Goal: Use online tool/utility

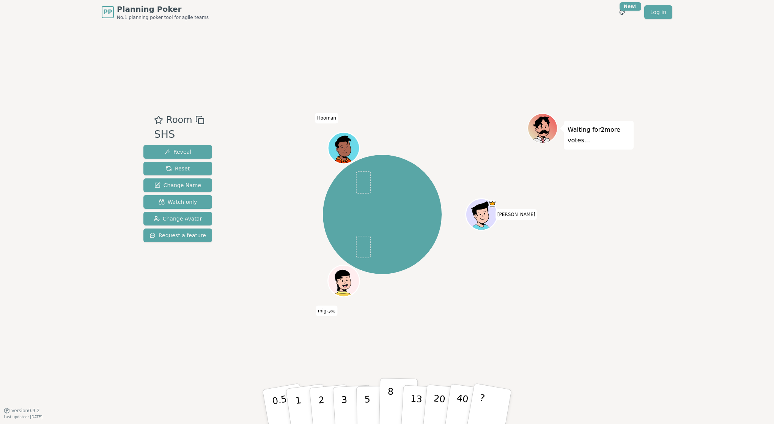
click at [390, 394] on p "8" at bounding box center [390, 406] width 6 height 41
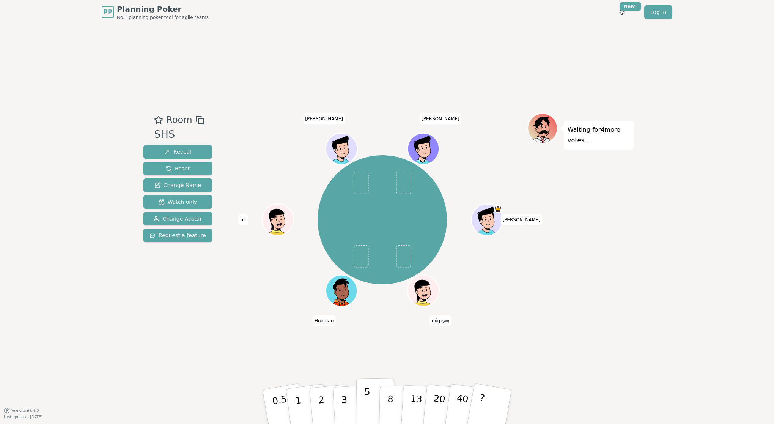
click at [365, 393] on p "5" at bounding box center [367, 406] width 6 height 41
click at [394, 401] on button "8" at bounding box center [398, 407] width 39 height 58
click at [365, 396] on p "5" at bounding box center [367, 406] width 6 height 41
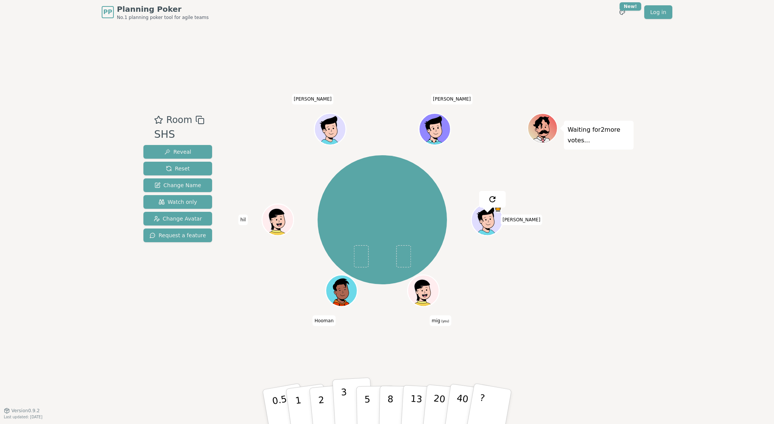
click at [341, 398] on p "3" at bounding box center [345, 407] width 8 height 41
click at [323, 400] on p "2" at bounding box center [322, 407] width 10 height 41
click at [365, 394] on p "5" at bounding box center [367, 406] width 6 height 41
click at [387, 394] on button "8" at bounding box center [398, 407] width 39 height 58
click at [371, 395] on button "5" at bounding box center [375, 407] width 39 height 58
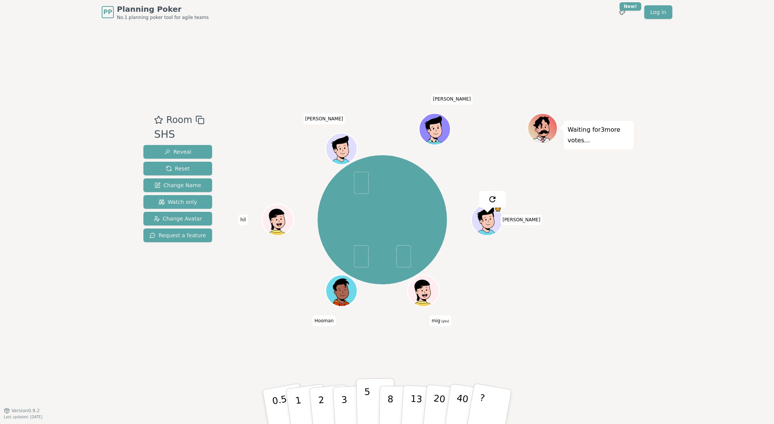
click at [371, 391] on button "5" at bounding box center [375, 407] width 39 height 58
